Goal: Transaction & Acquisition: Download file/media

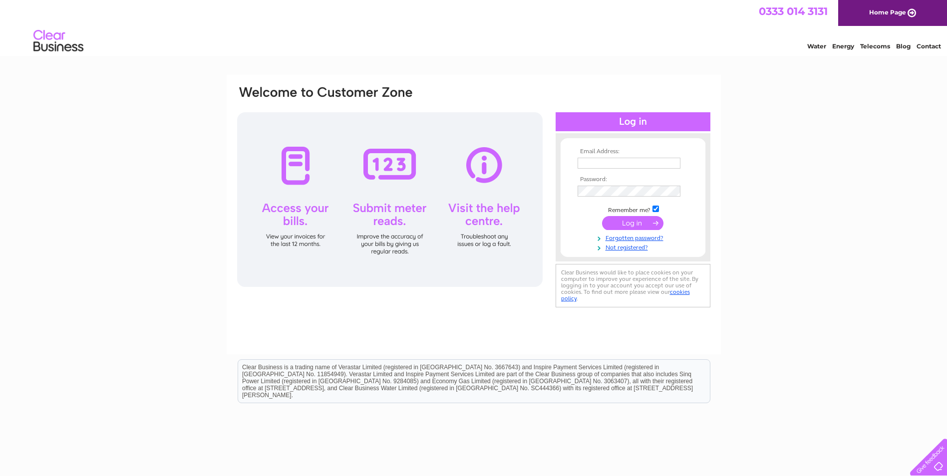
click at [659, 165] on input "text" at bounding box center [628, 163] width 103 height 11
click at [648, 164] on input "karen.birks@btinternet.com" at bounding box center [629, 164] width 104 height 12
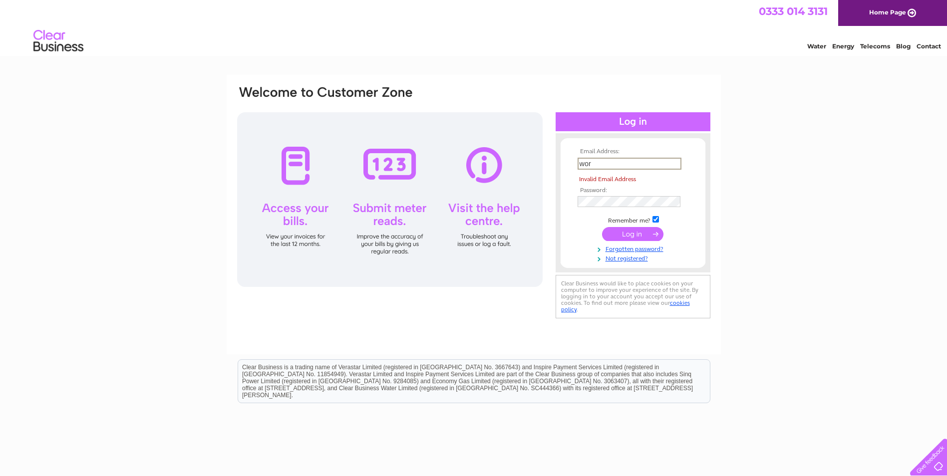
type input "worksopbutchers@btinternet.com"
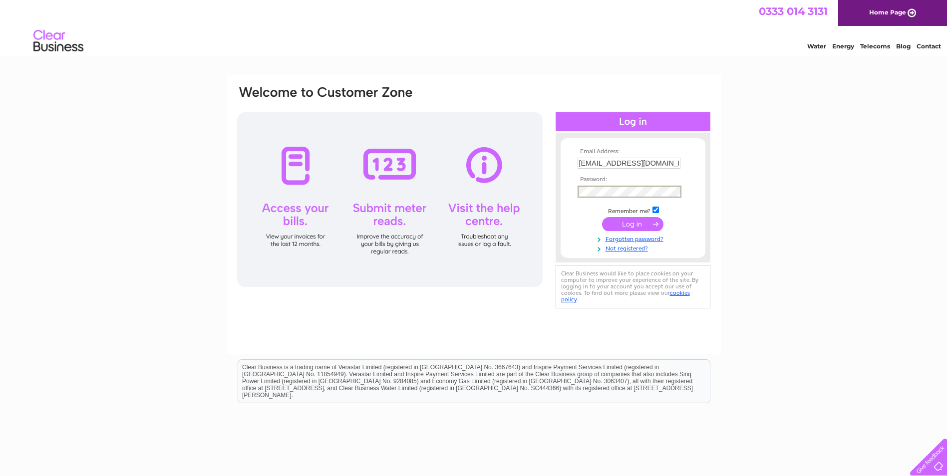
click at [602, 217] on input "submit" at bounding box center [632, 224] width 61 height 14
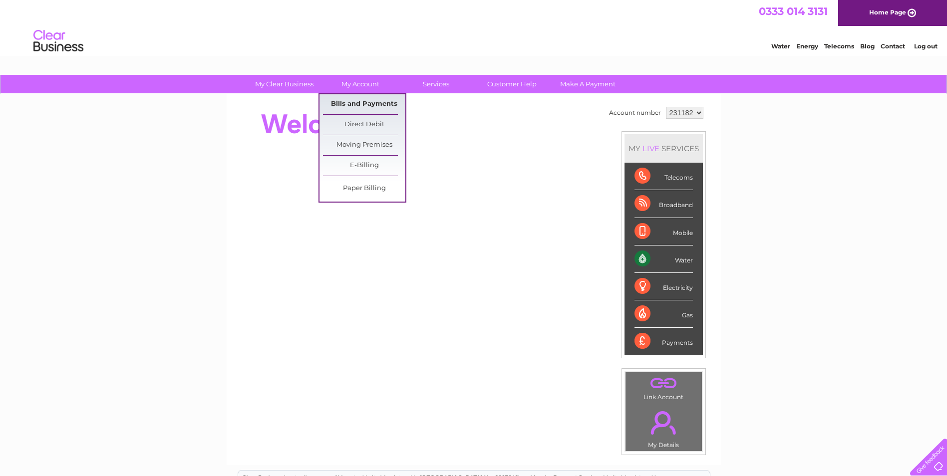
click at [359, 100] on link "Bills and Payments" at bounding box center [364, 104] width 82 height 20
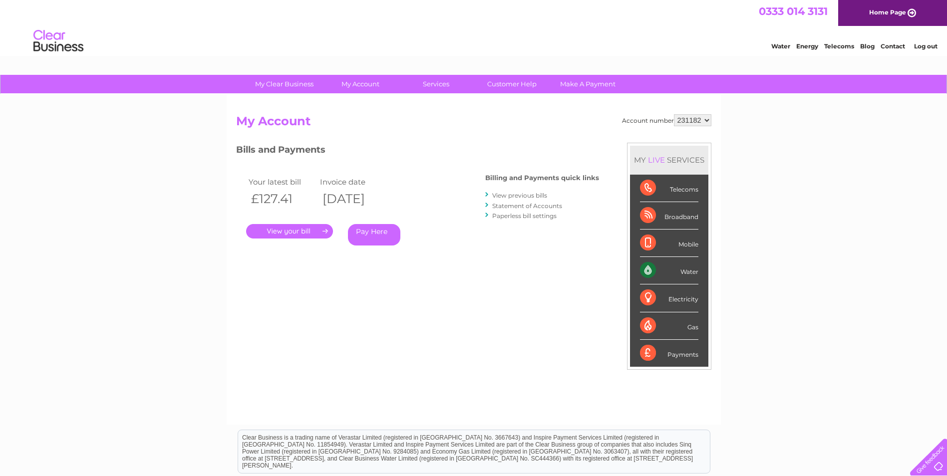
click at [513, 194] on link "View previous bills" at bounding box center [519, 195] width 55 height 7
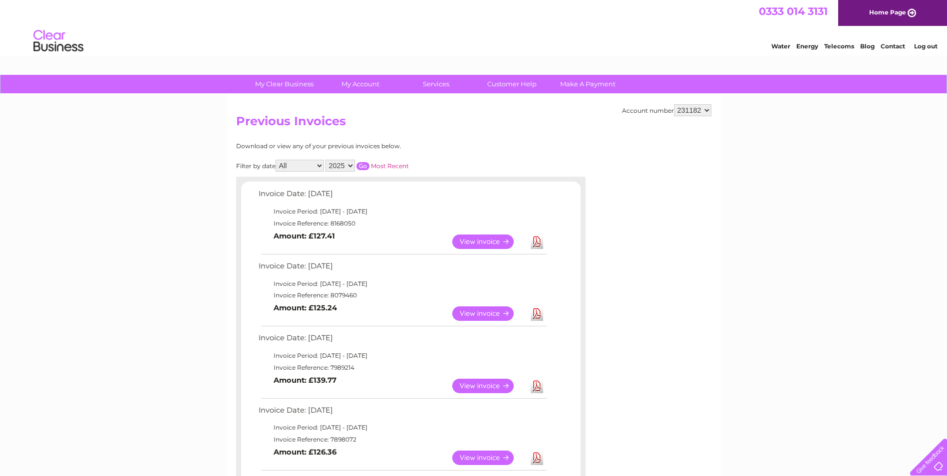
scroll to position [50, 0]
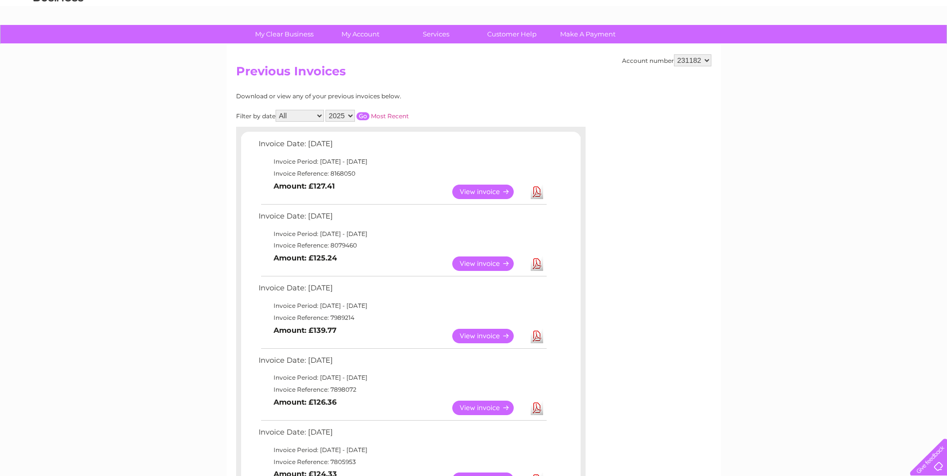
click at [492, 408] on link "View" at bounding box center [488, 408] width 73 height 14
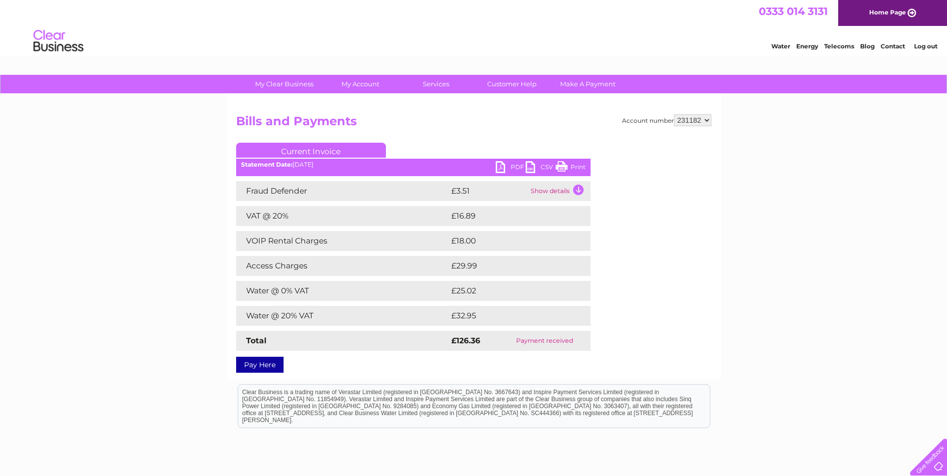
click at [513, 165] on link "PDF" at bounding box center [511, 168] width 30 height 14
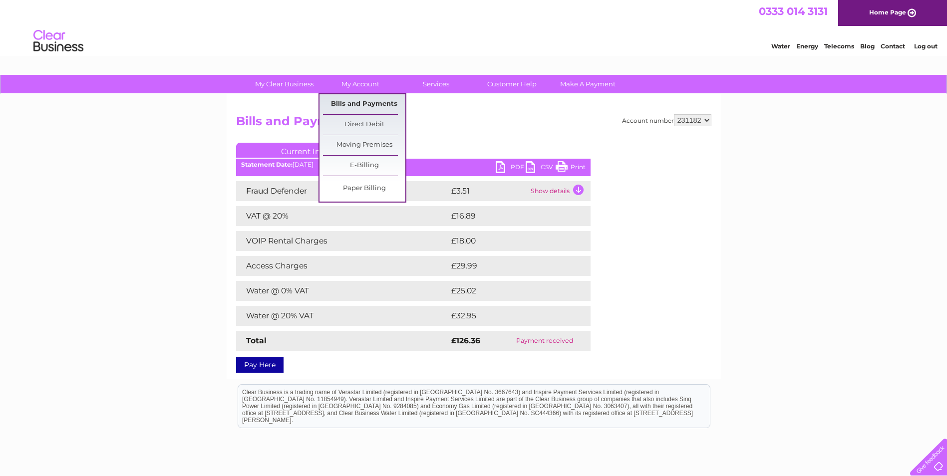
click at [359, 103] on link "Bills and Payments" at bounding box center [364, 104] width 82 height 20
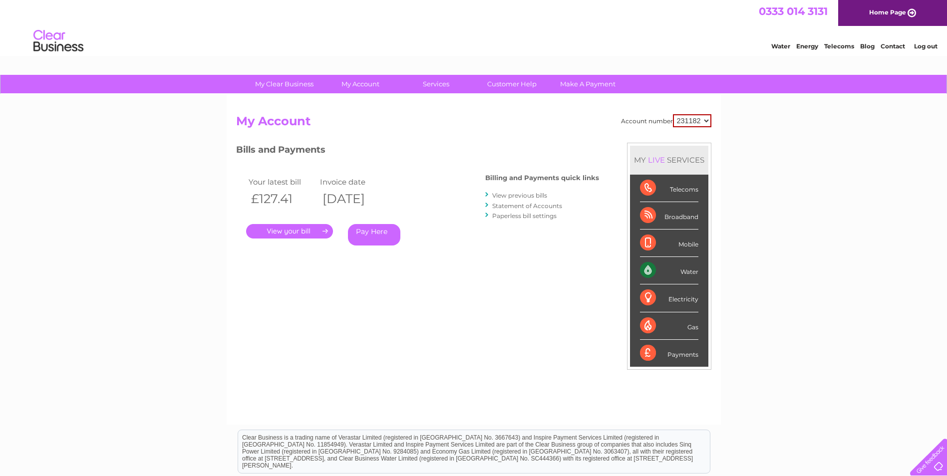
click at [526, 193] on link "View previous bills" at bounding box center [519, 195] width 55 height 7
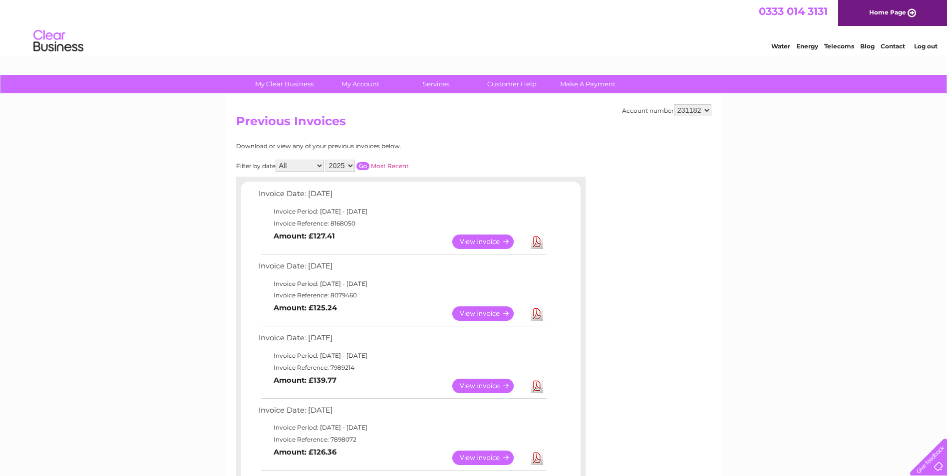
click at [536, 385] on link "Download" at bounding box center [537, 386] width 12 height 14
